Goal: Information Seeking & Learning: Find specific page/section

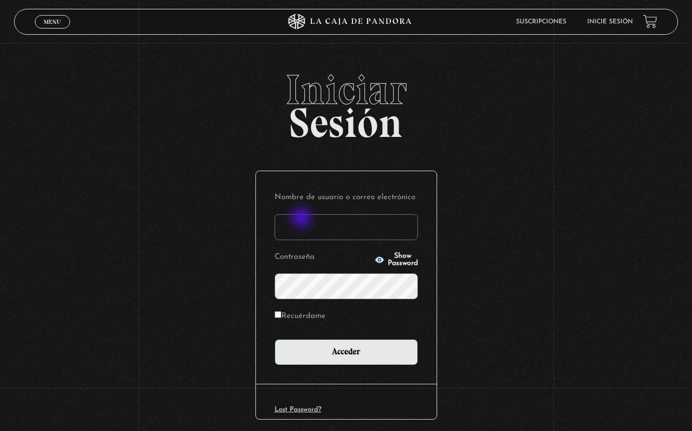
click at [302, 219] on input "Nombre de usuario o correo electrónico" at bounding box center [345, 227] width 143 height 26
type input "quirosn@gmail.com"
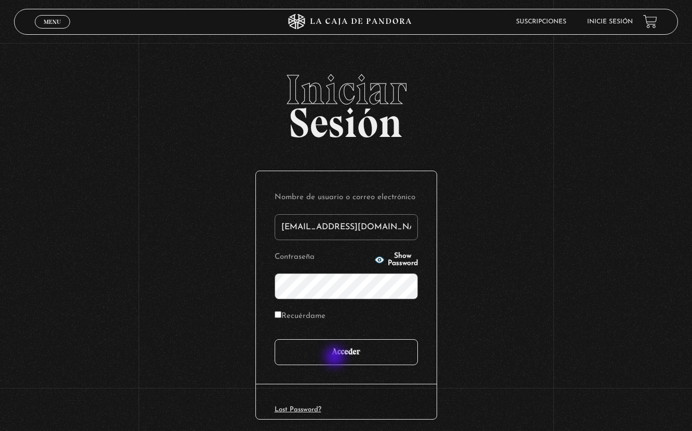
click at [336, 361] on input "Acceder" at bounding box center [345, 352] width 143 height 26
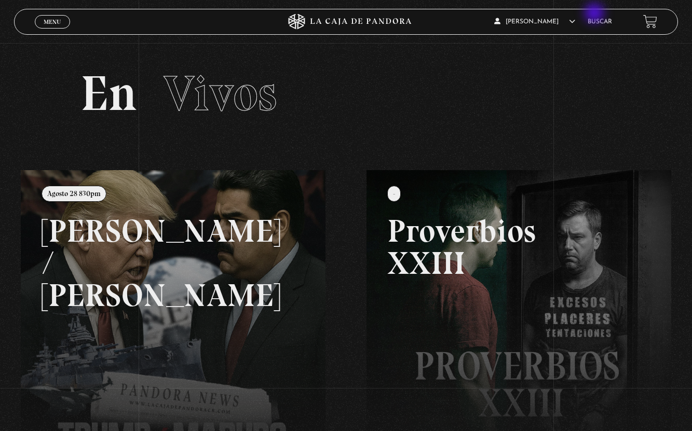
click at [595, 14] on li "Buscar" at bounding box center [599, 21] width 24 height 16
click at [589, 21] on link "Buscar" at bounding box center [599, 22] width 24 height 6
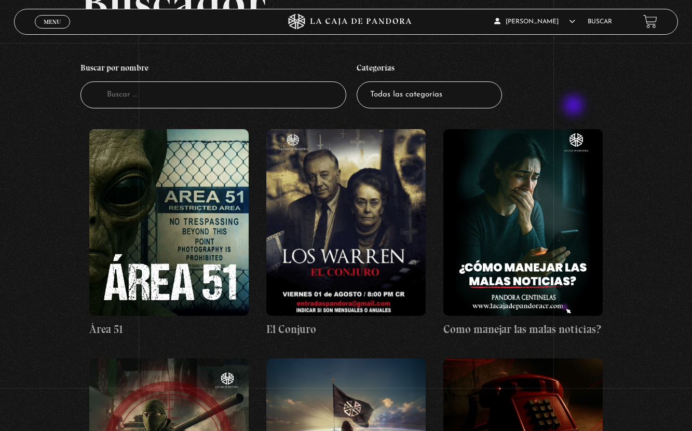
scroll to position [111, 0]
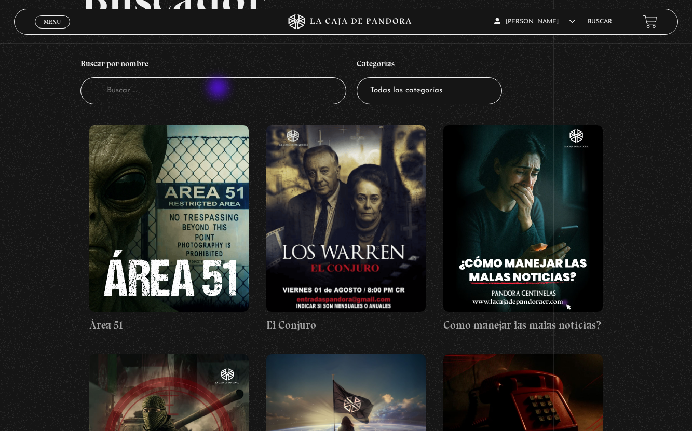
click at [219, 89] on input "Buscador" at bounding box center [213, 90] width 266 height 27
type input "angele"
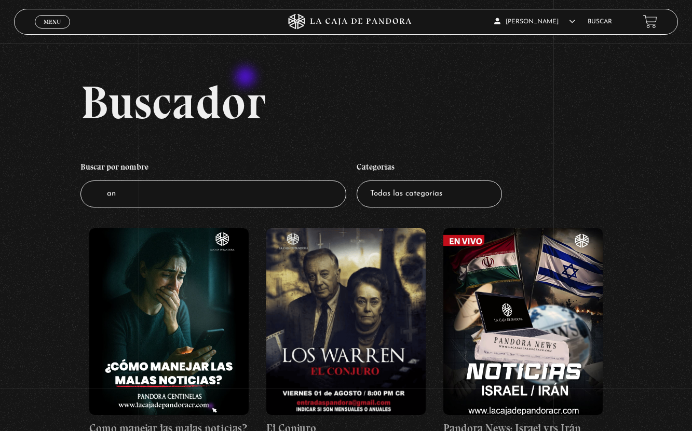
scroll to position [6, 0]
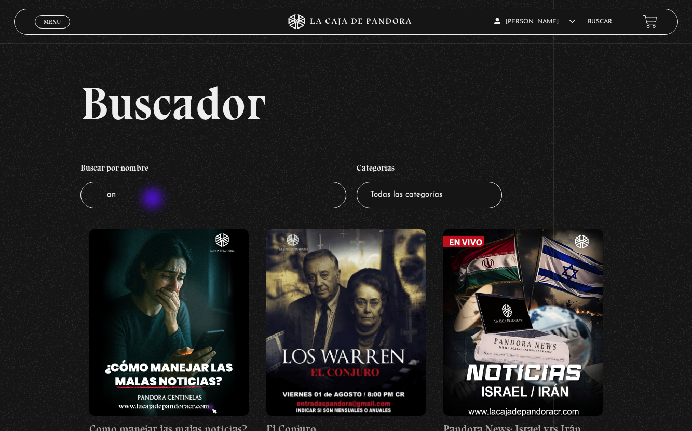
click at [154, 200] on input "an" at bounding box center [213, 195] width 266 height 27
type input "angeles"
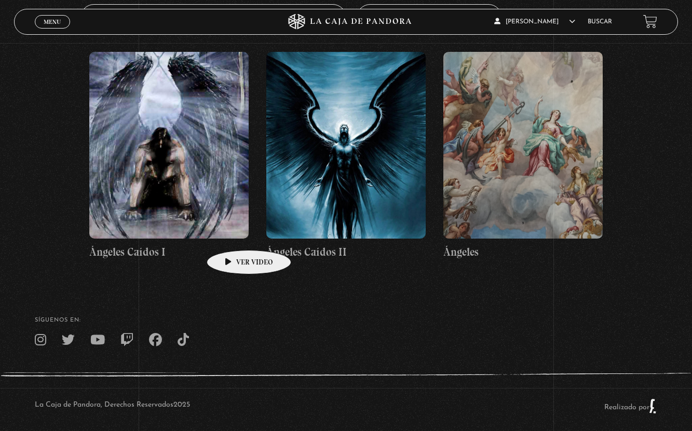
scroll to position [185, 0]
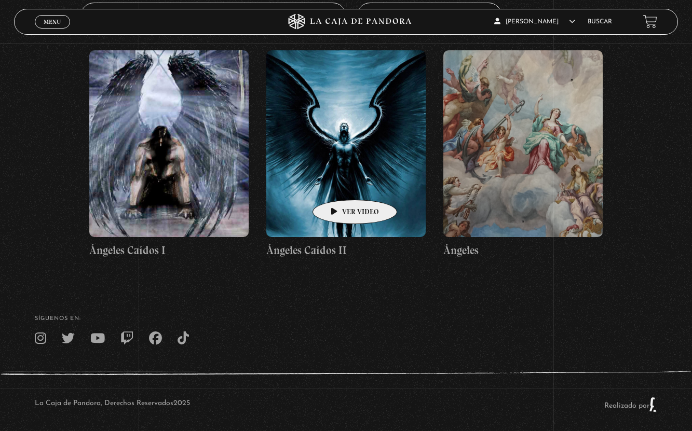
click at [338, 184] on figure at bounding box center [345, 143] width 159 height 187
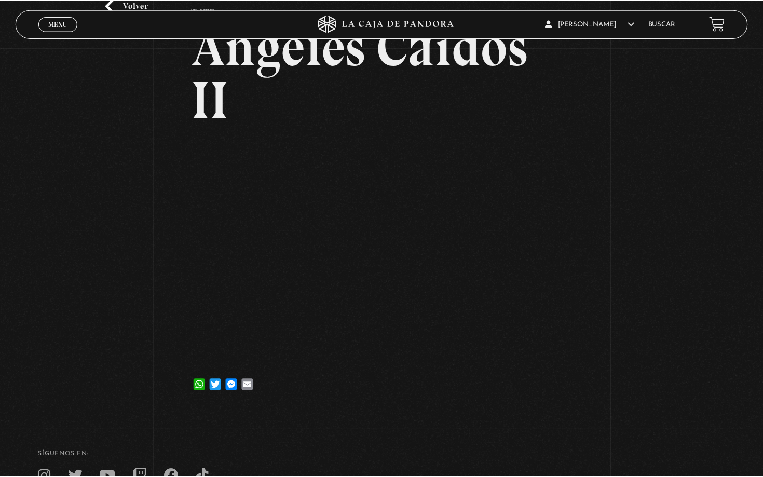
scroll to position [89, 0]
